Goal: Transaction & Acquisition: Purchase product/service

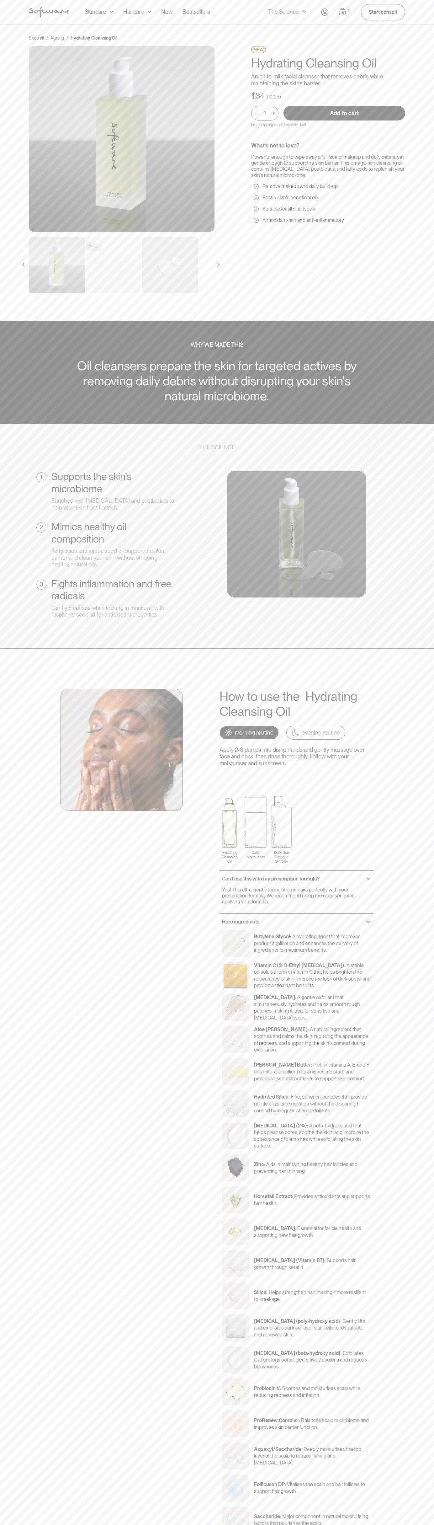
click at [344, 113] on input "Add to cart" at bounding box center [345, 113] width 122 height 15
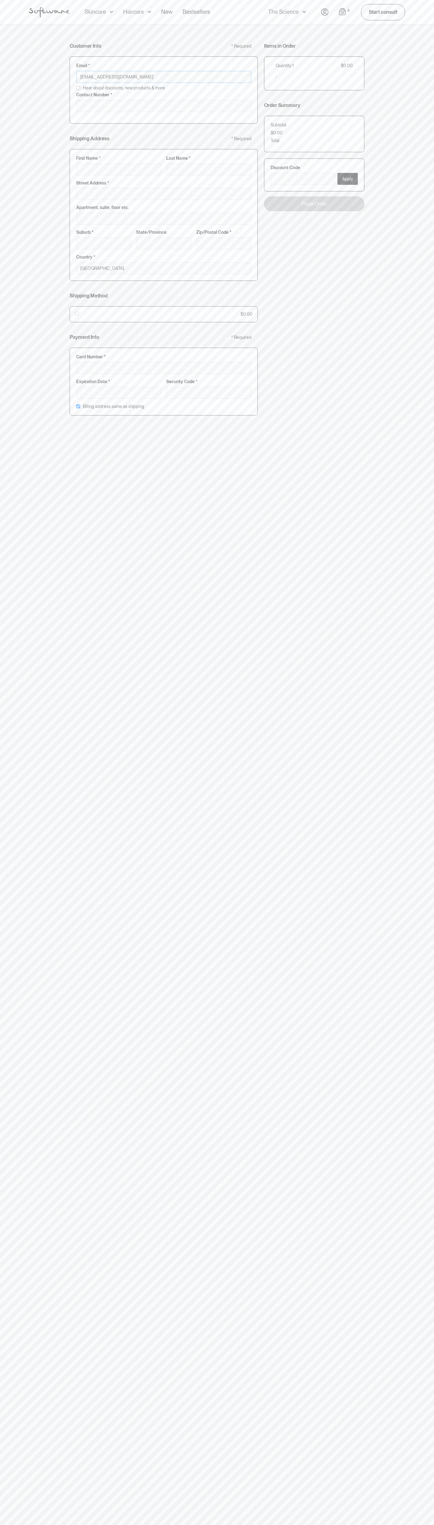
type input "[EMAIL_ADDRESS][DOMAIN_NAME]"
type input "0293744000"
type input "G"
type input "Go"
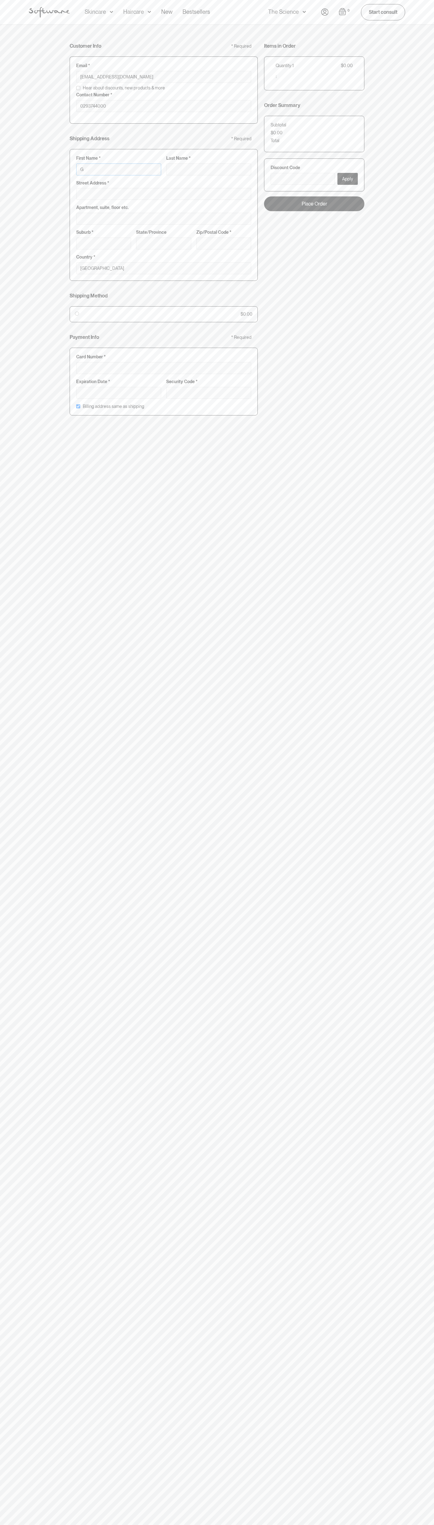
type input "Go"
type input "Goo"
type input "Goog"
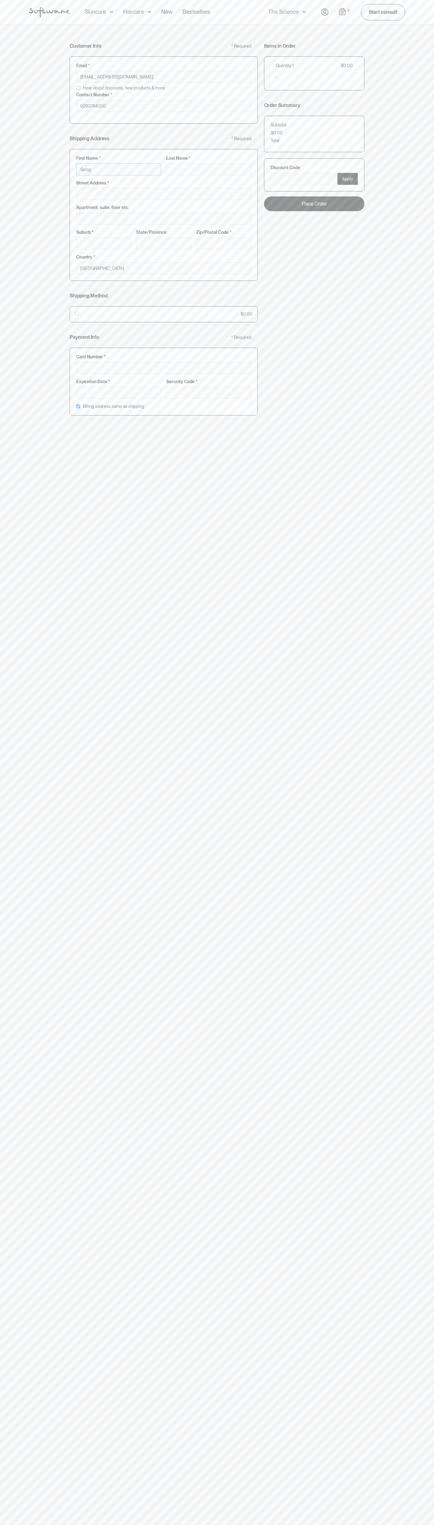
type input "Googl"
type input "Google"
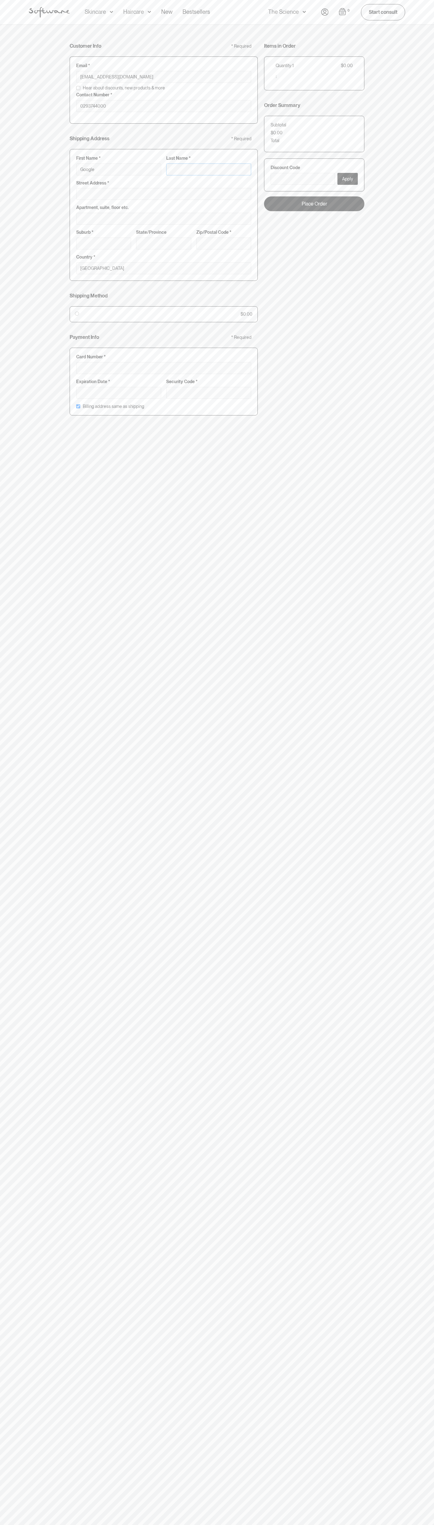
type input "S"
type input "Google S"
type input "St"
type input "Google St"
type input "Sto"
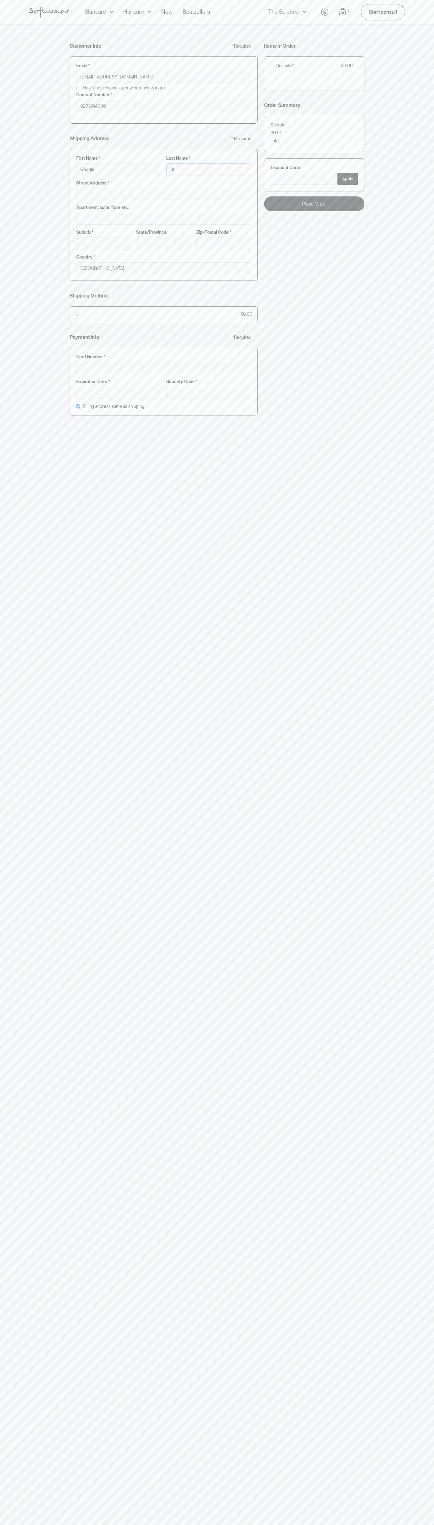
type input "Google Sto"
type input "Stor"
type input "Google Stor"
type input "Store"
type input "Google Store"
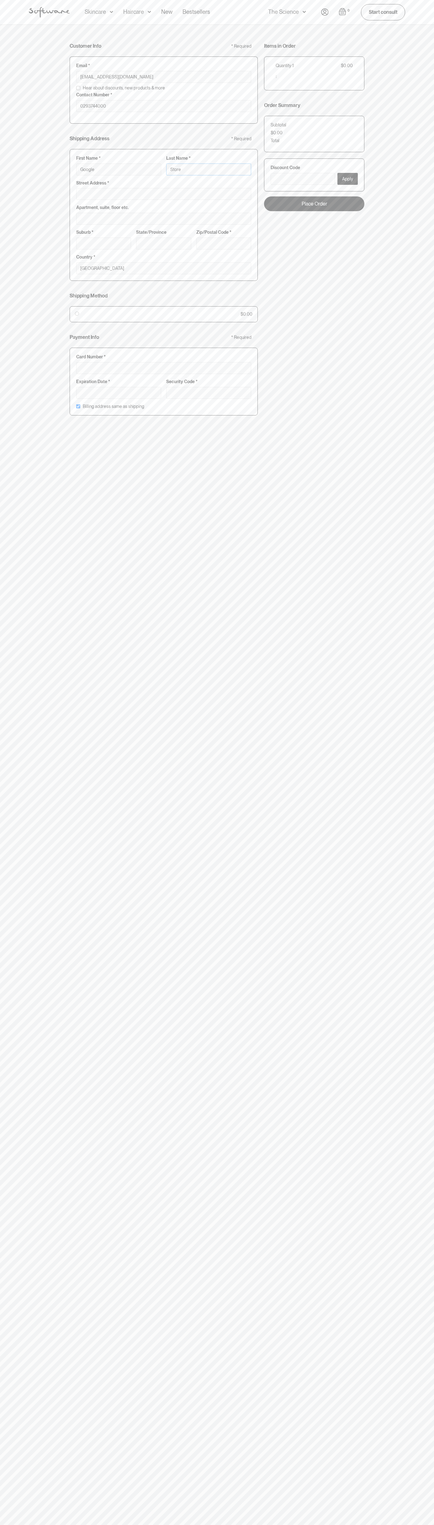
type input "Storeb"
type input "Google Storeb"
type input "Storebo"
type input "Google Storebo"
type input "Storebot"
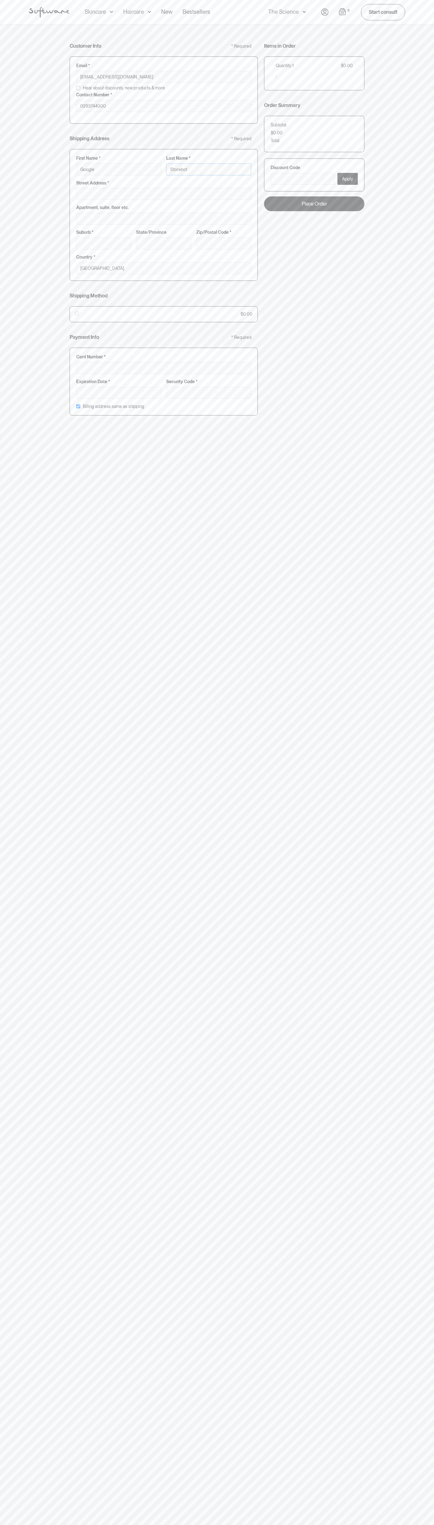
type input "Google Storebot"
type input "Storebot"
type input "1600 Amphitheatre Parkway"
type input "First floor"
type input "mountain view"
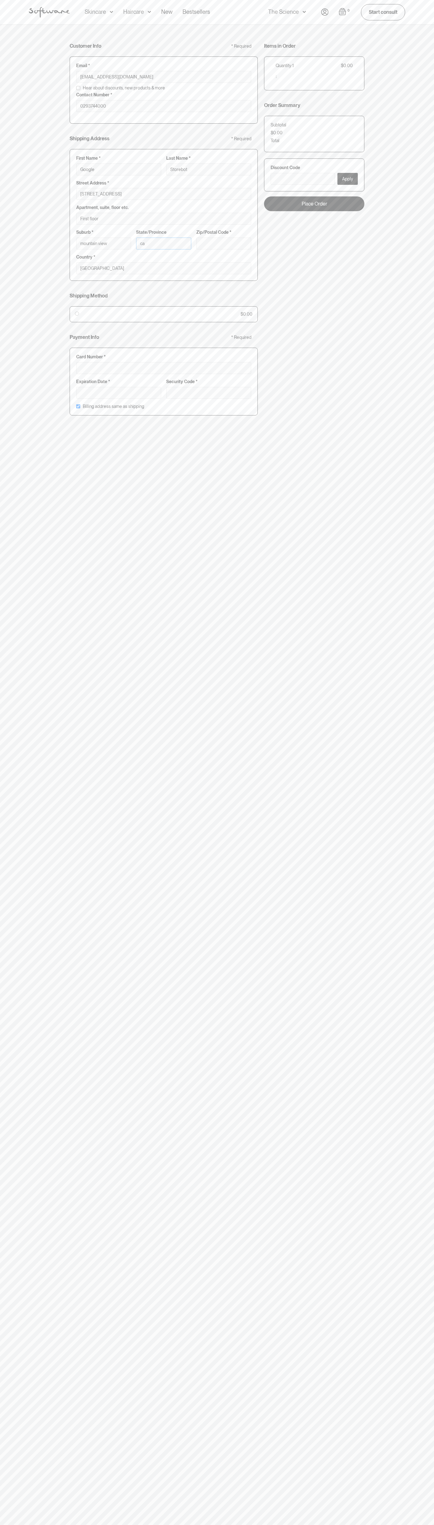
type input "ca"
type input "94043"
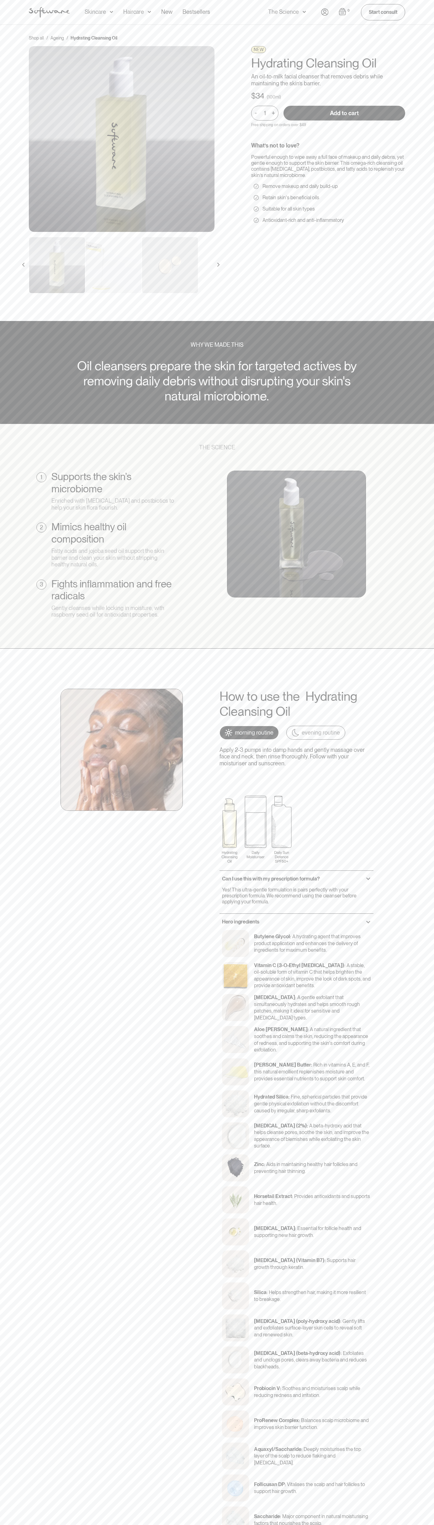
click at [129, 10] on div "Haircare" at bounding box center [133, 12] width 21 height 6
click at [434, 653] on html "Acne Ageing Pigmentation Everyday care Hair Loss Learn Skincare Custom Formulas…" at bounding box center [217, 762] width 434 height 1525
click at [174, 1524] on html "Acne Ageing Pigmentation Everyday care Hair Loss Learn Skincare Custom Formulas…" at bounding box center [217, 762] width 434 height 1525
